Goal: Navigation & Orientation: Find specific page/section

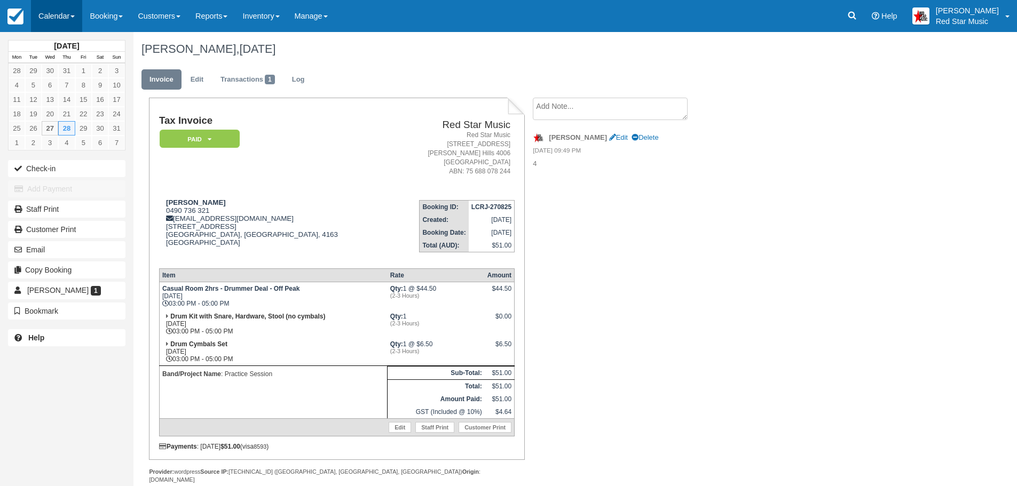
click at [57, 17] on link "Calendar" at bounding box center [56, 16] width 51 height 32
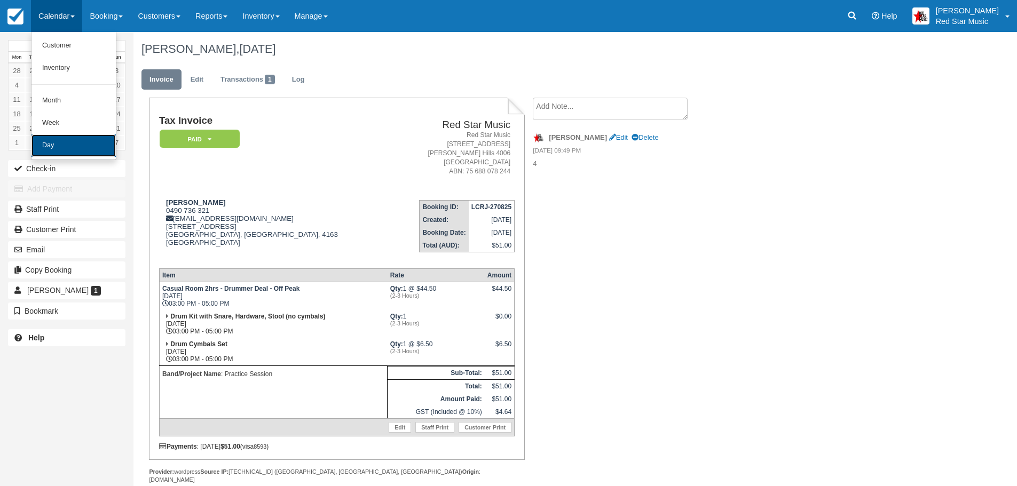
drag, startPoint x: 53, startPoint y: 146, endPoint x: 173, endPoint y: 136, distance: 120.5
click at [54, 146] on link "Day" at bounding box center [73, 145] width 84 height 22
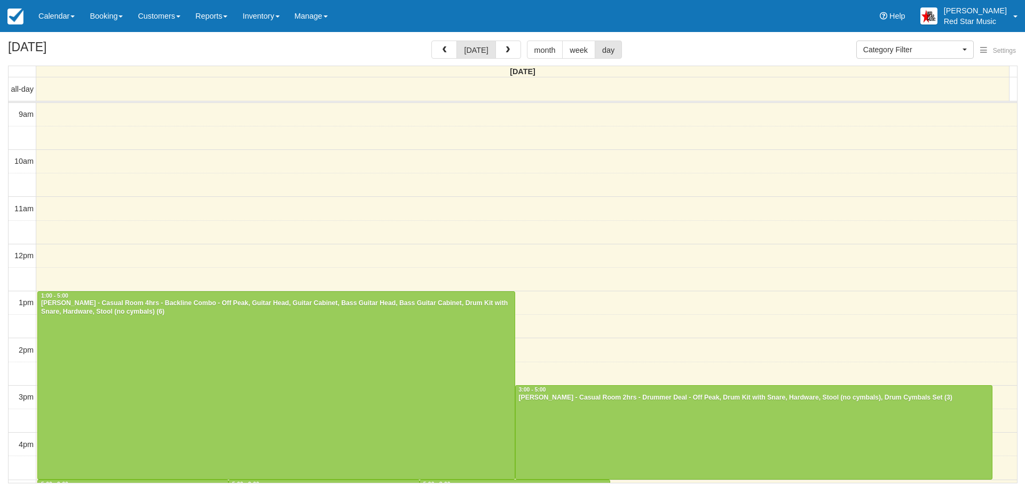
select select
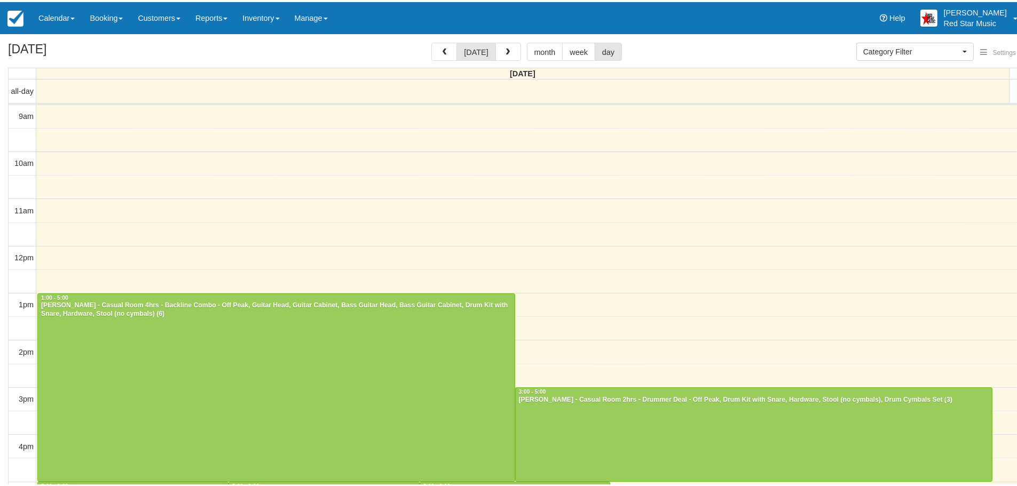
scroll to position [2, 0]
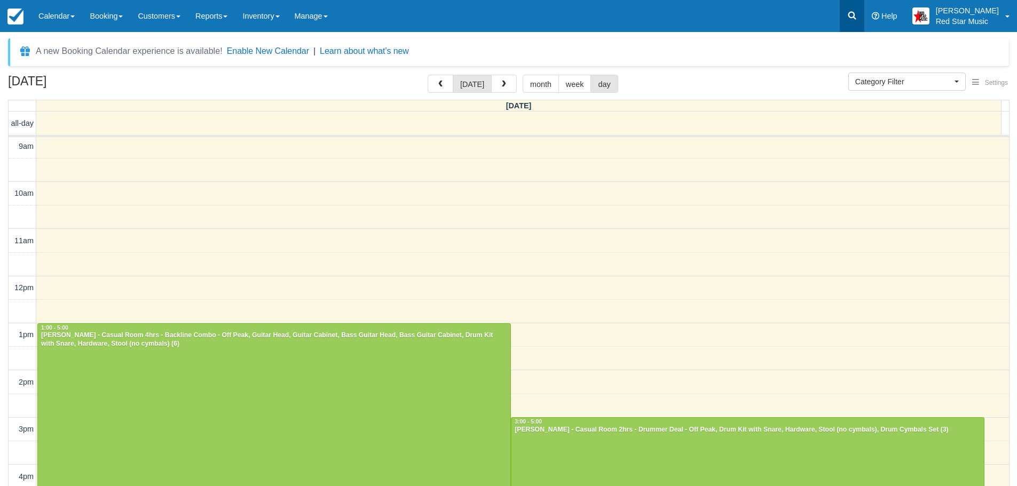
click at [856, 13] on icon at bounding box center [852, 16] width 8 height 8
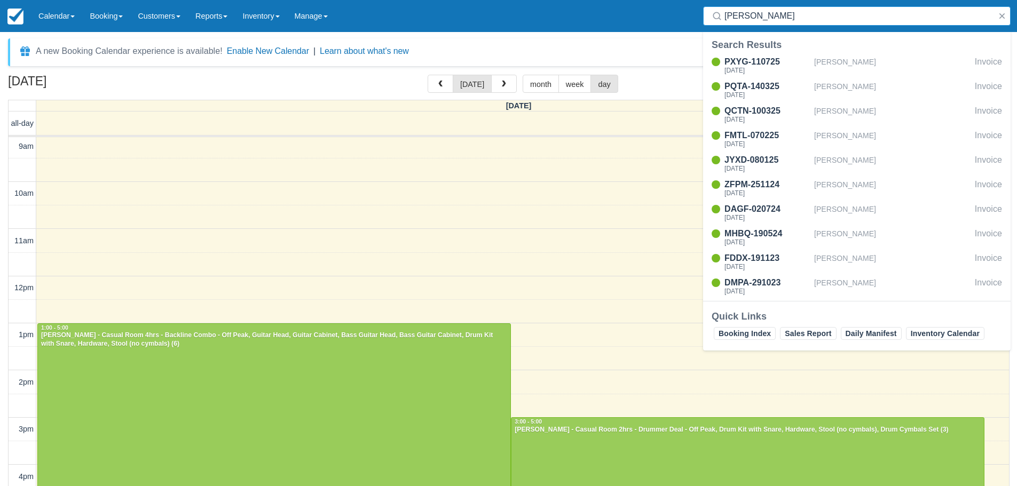
type input "zev"
click at [52, 19] on link "Calendar" at bounding box center [56, 16] width 51 height 32
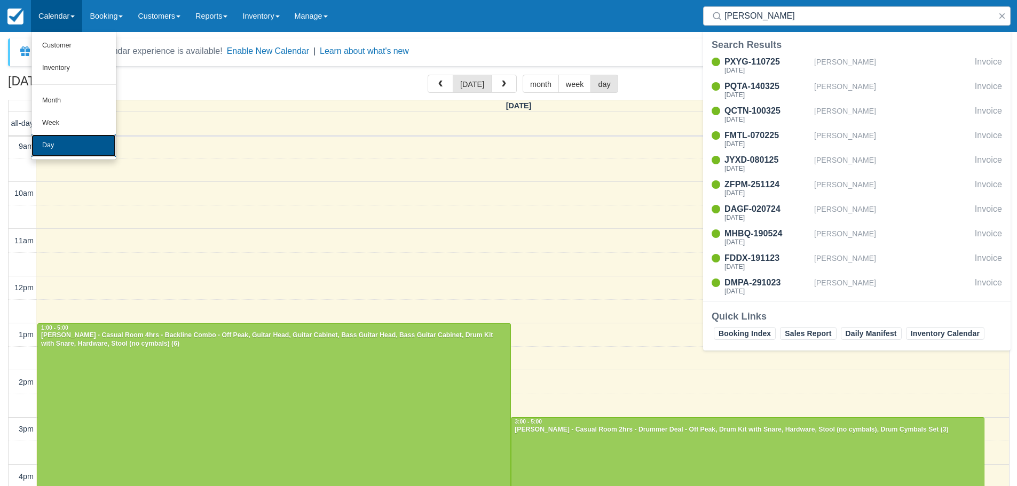
click at [51, 140] on link "Day" at bounding box center [73, 145] width 84 height 22
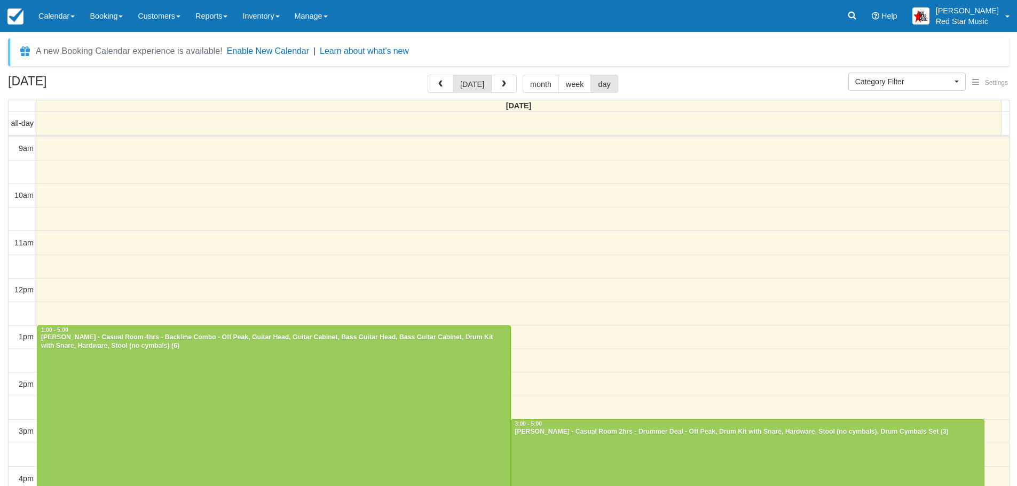
select select
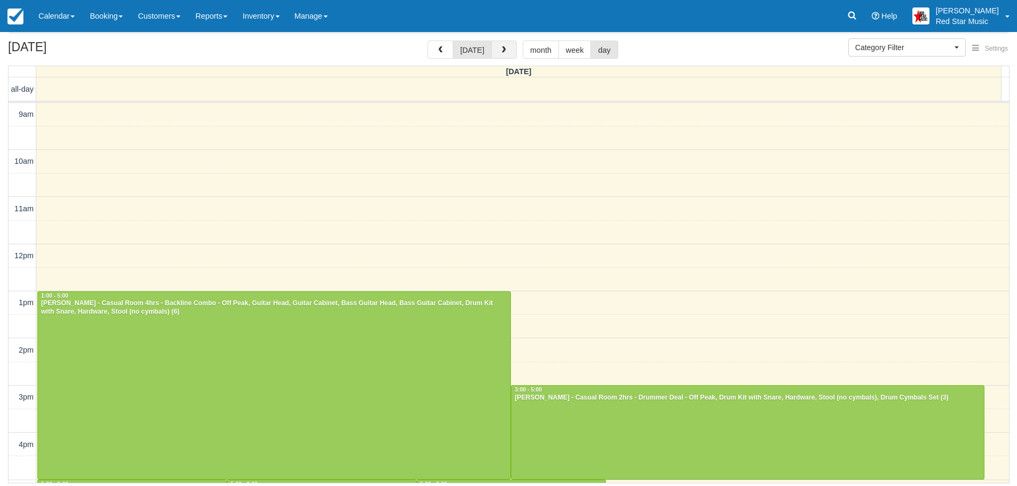
click at [501, 42] on button "button" at bounding box center [504, 50] width 26 height 18
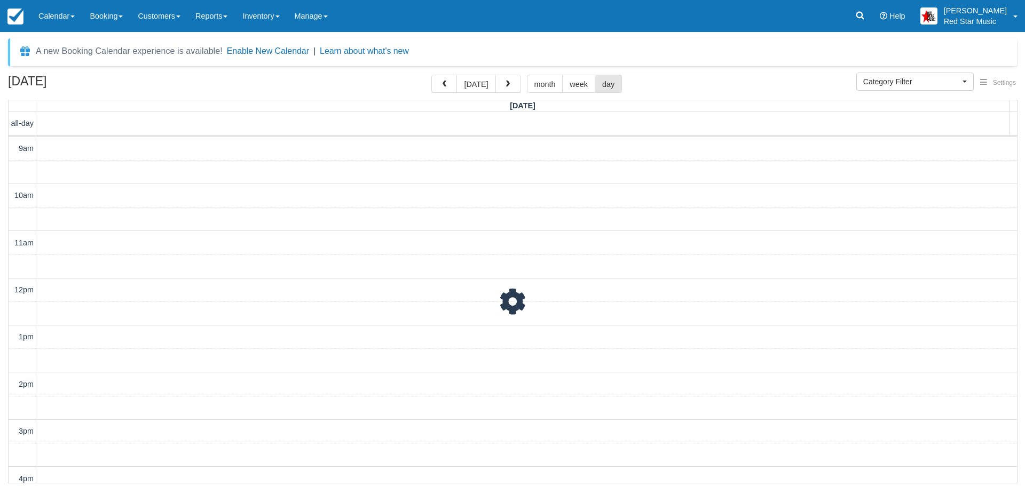
scroll to position [189, 0]
click at [501, 43] on div "A new Booking Calendar experience is available! Enable New Calendar | Learn abo…" at bounding box center [512, 52] width 1009 height 28
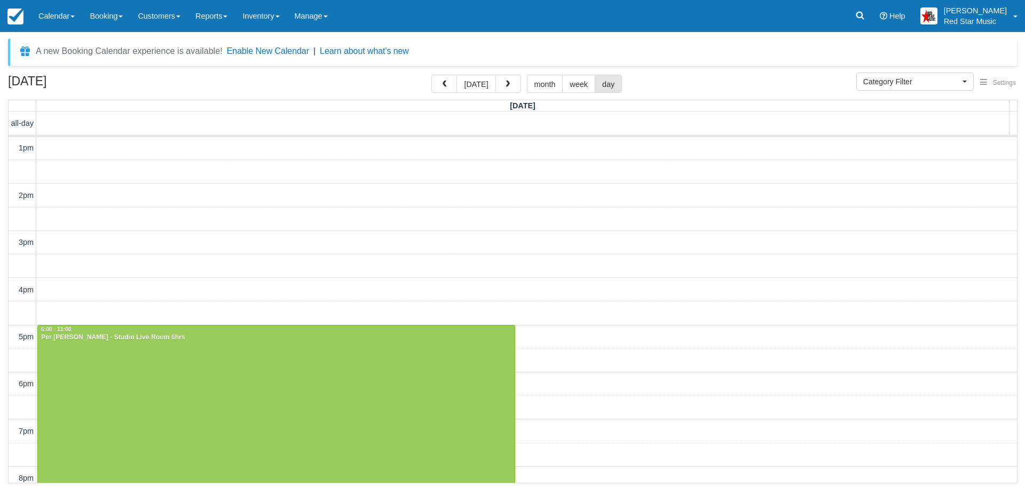
click at [501, 43] on div "A new Booking Calendar experience is available! Enable New Calendar | Learn abo…" at bounding box center [512, 52] width 1009 height 28
click at [502, 76] on button "button" at bounding box center [508, 84] width 26 height 18
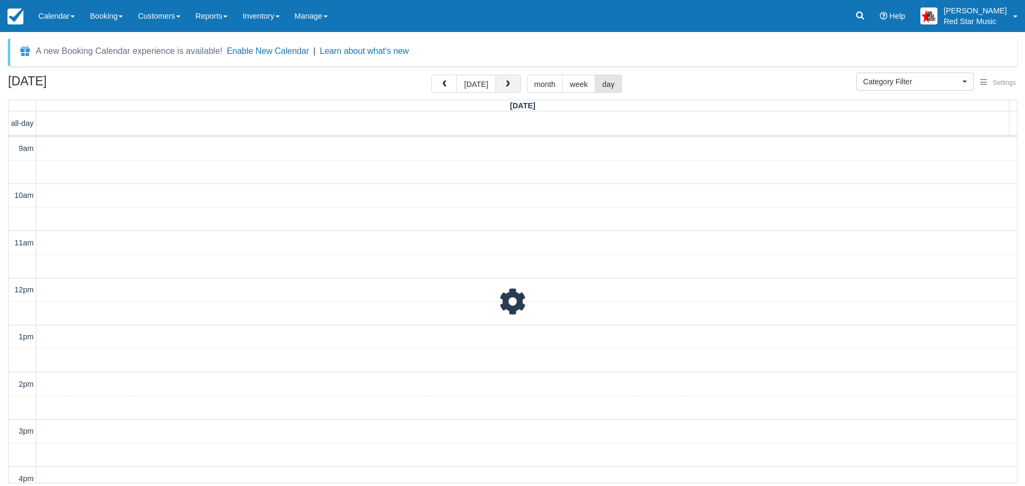
scroll to position [189, 0]
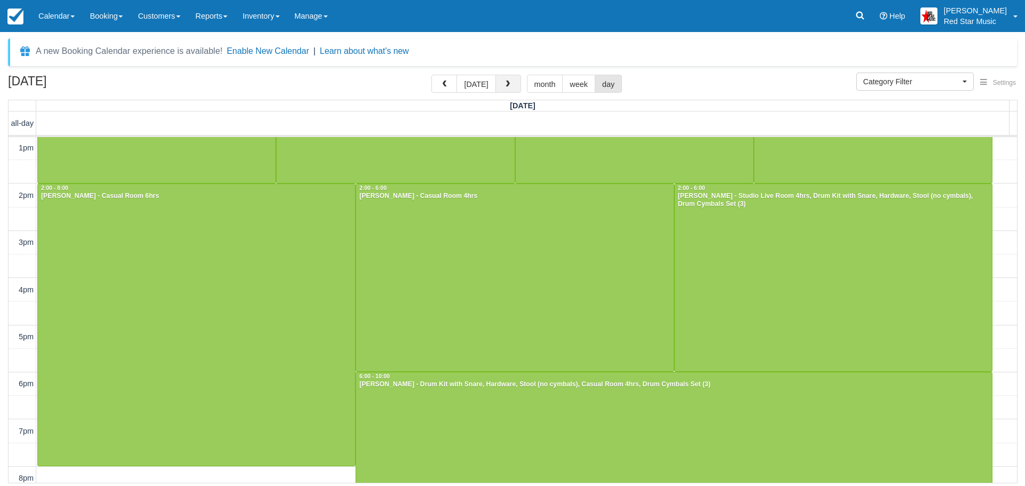
click at [503, 77] on button "button" at bounding box center [508, 84] width 26 height 18
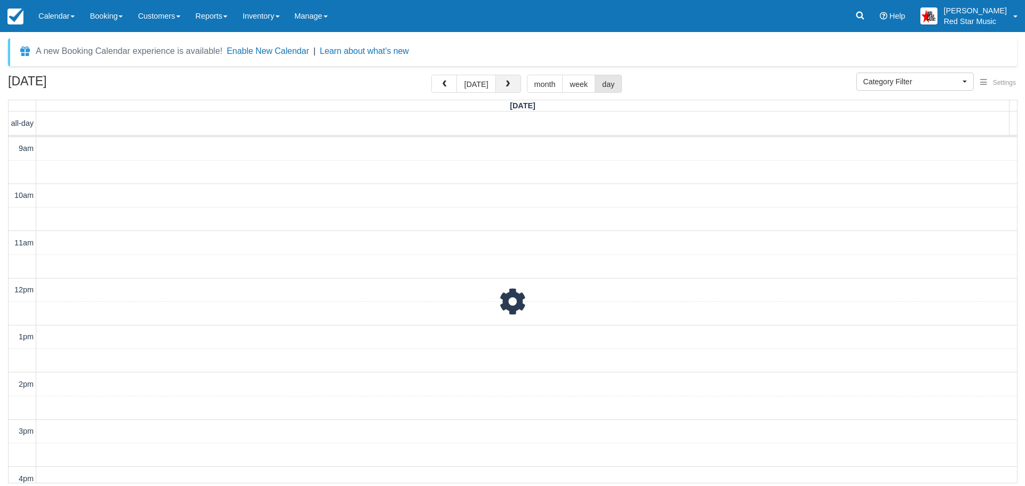
scroll to position [189, 0]
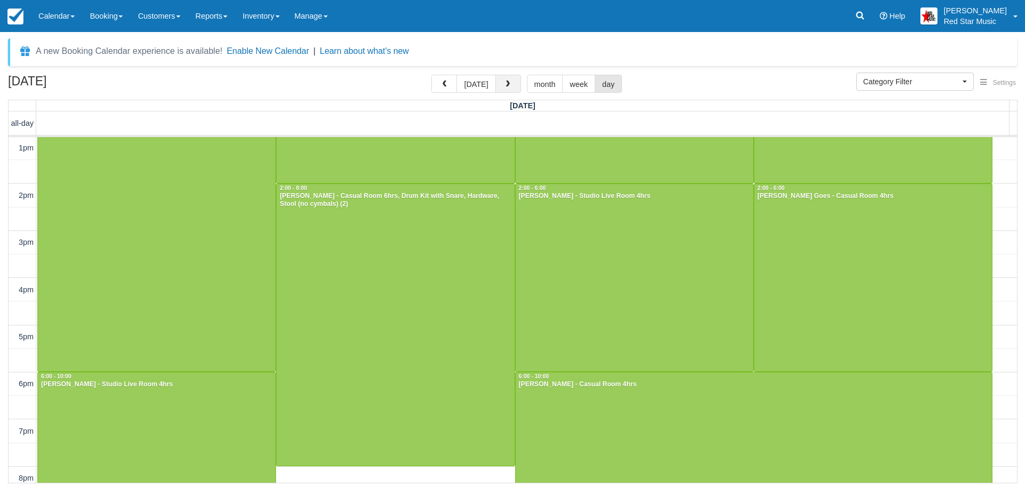
click at [504, 79] on button "button" at bounding box center [508, 84] width 26 height 18
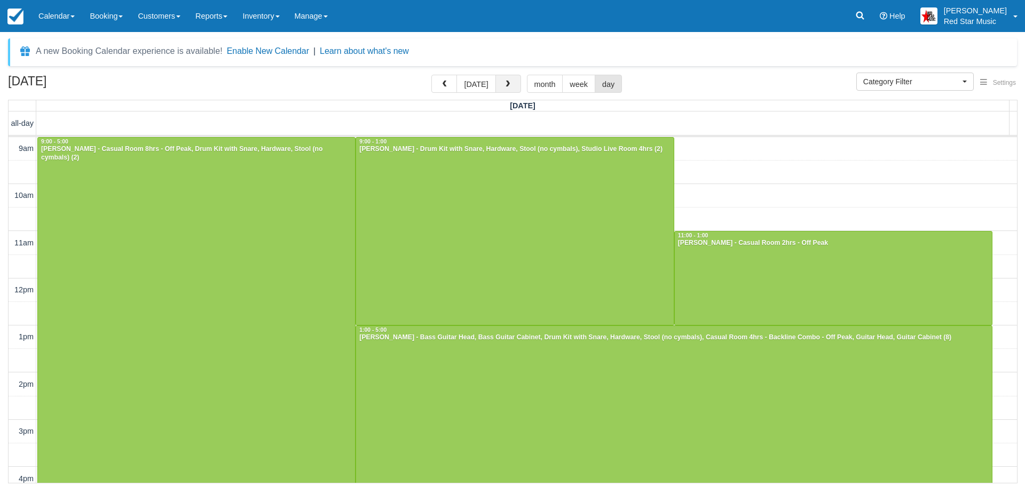
scroll to position [189, 0]
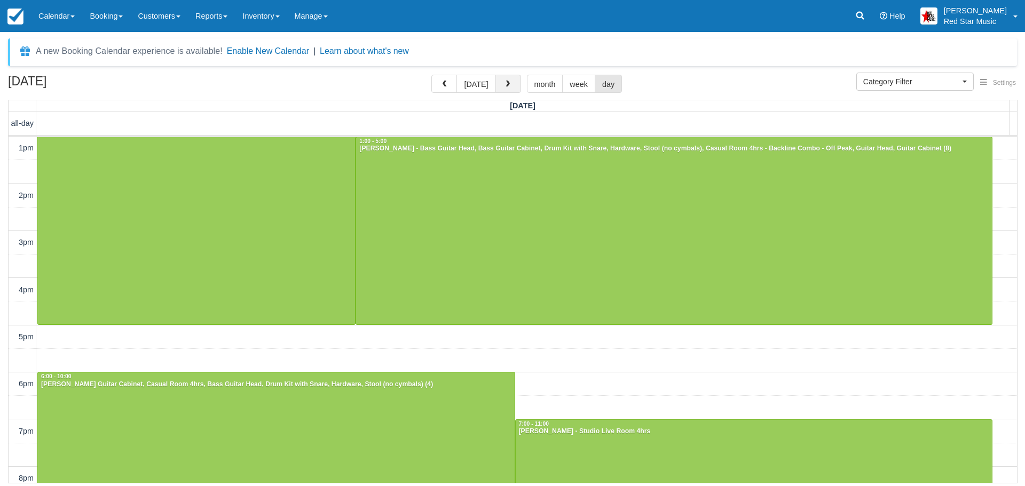
click at [504, 79] on button "button" at bounding box center [508, 84] width 26 height 18
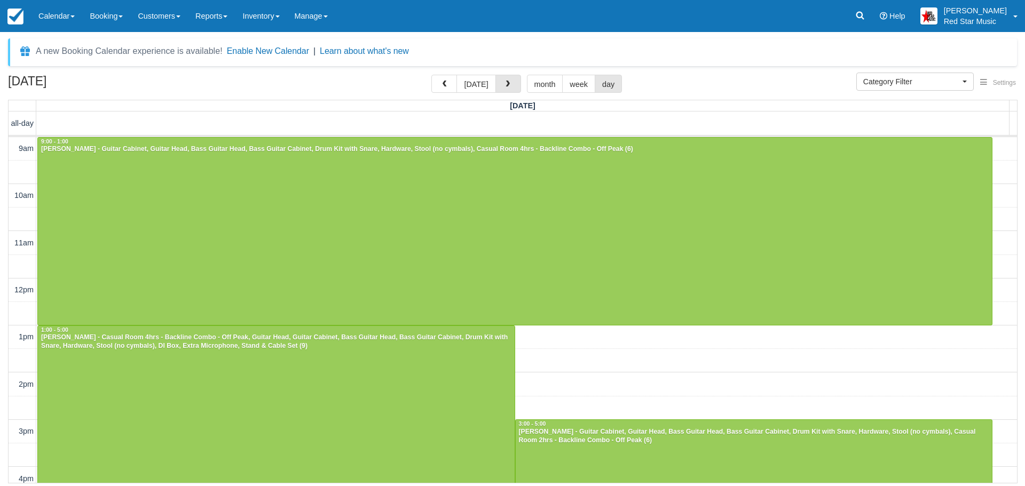
click at [504, 79] on button "button" at bounding box center [508, 84] width 26 height 18
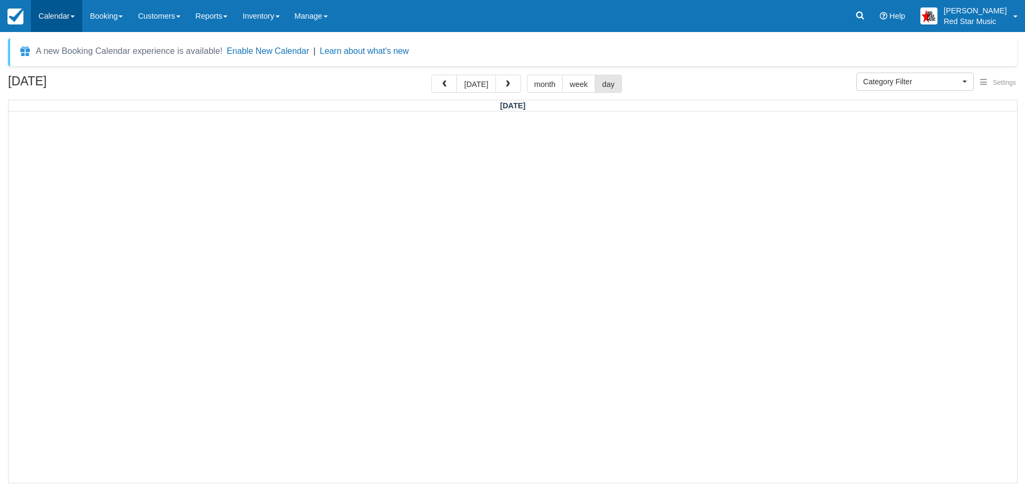
click at [57, 15] on link "Calendar" at bounding box center [56, 16] width 51 height 32
click at [63, 142] on link "Day" at bounding box center [73, 145] width 84 height 22
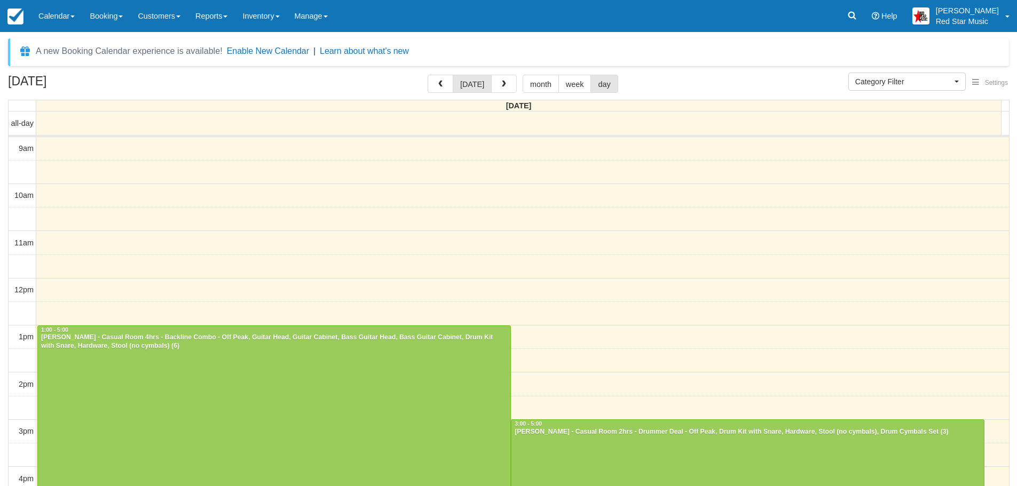
select select
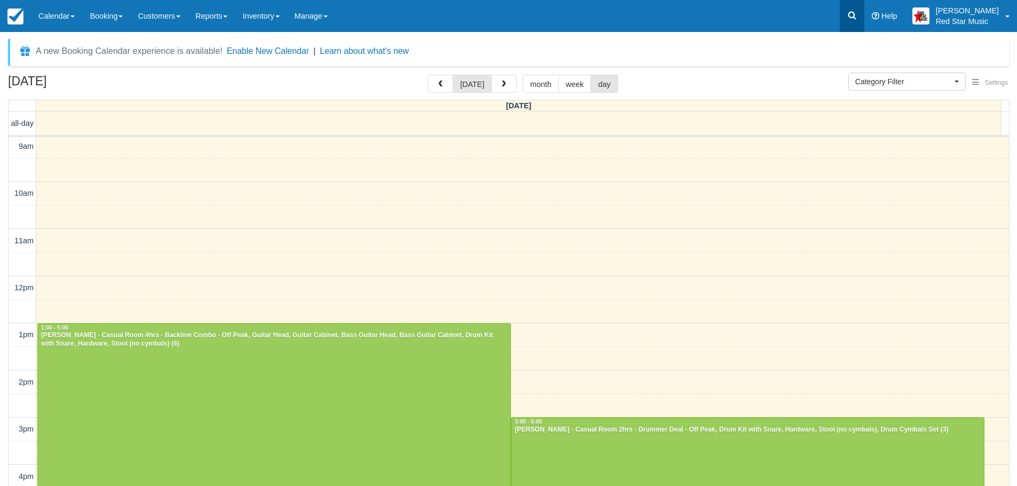
click at [856, 13] on icon at bounding box center [852, 16] width 8 height 8
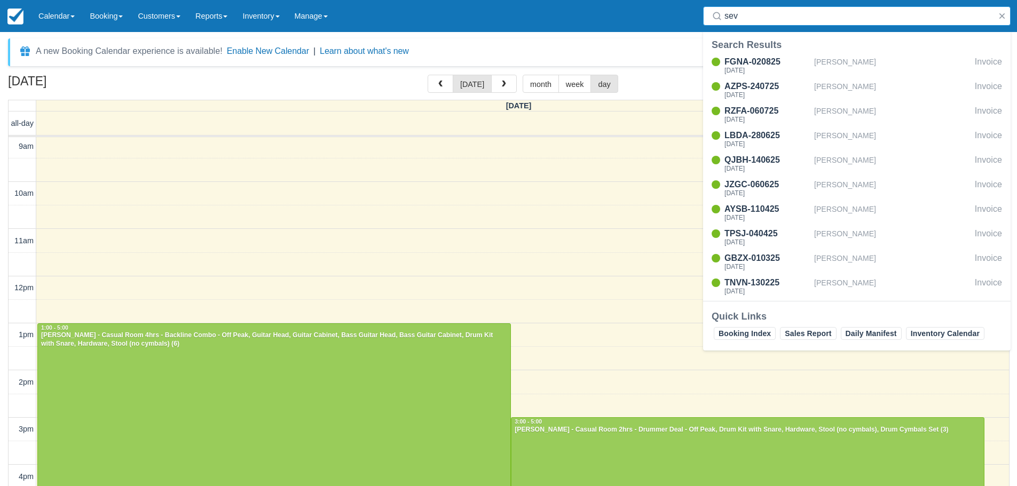
drag, startPoint x: 754, startPoint y: 18, endPoint x: 713, endPoint y: 13, distance: 41.4
click at [713, 13] on div "sev" at bounding box center [856, 15] width 307 height 19
type input "zev"
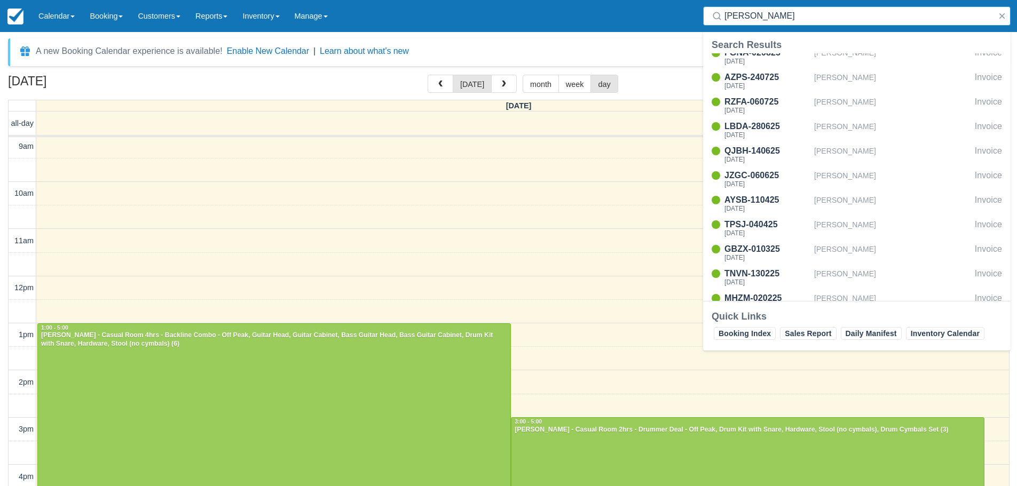
scroll to position [0, 0]
